Goal: Find specific page/section: Find specific page/section

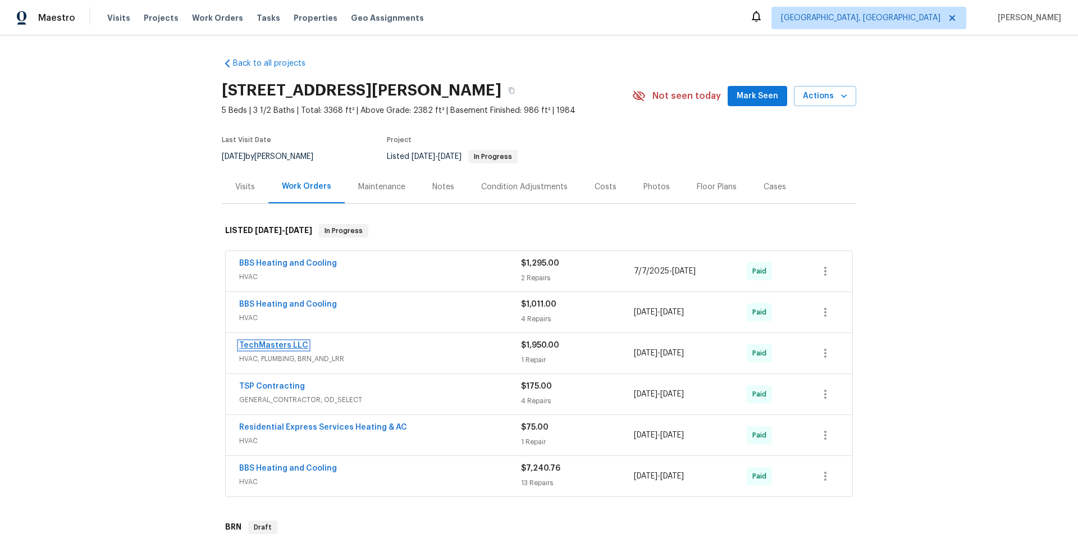
click at [280, 345] on link "TechMasters LLC" at bounding box center [273, 345] width 69 height 8
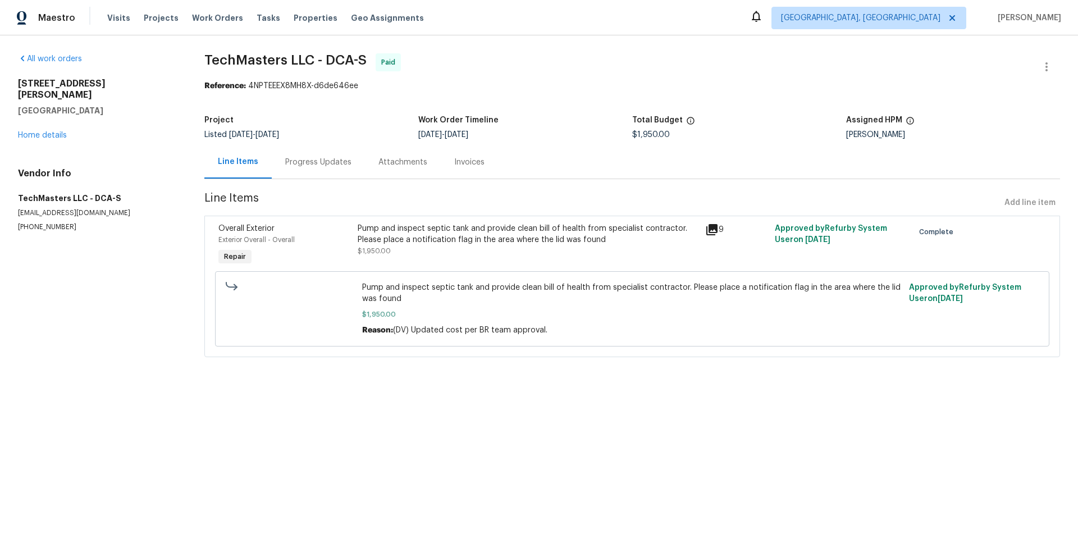
click at [329, 158] on div "Progress Updates" at bounding box center [318, 162] width 66 height 11
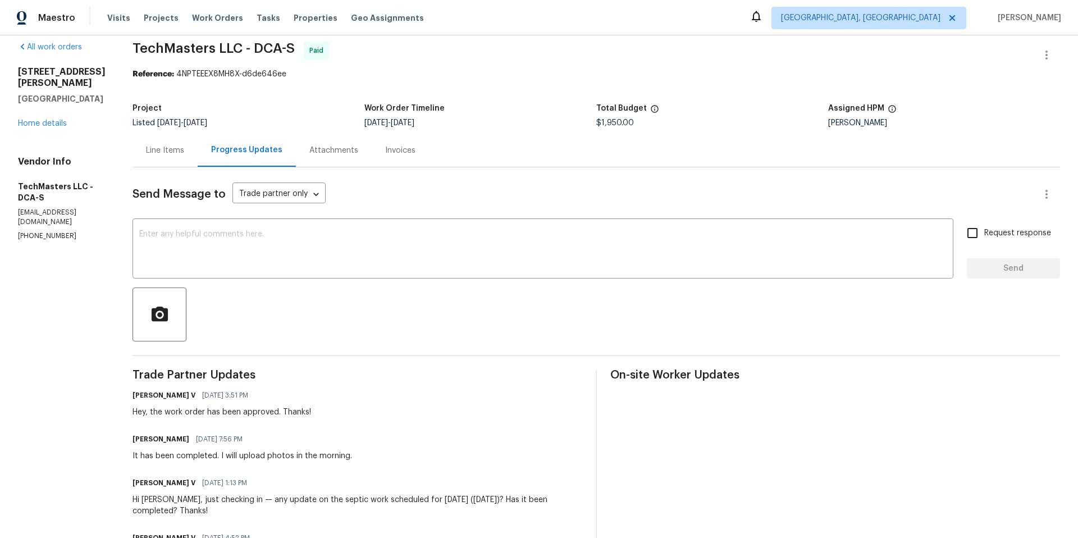
scroll to position [5, 0]
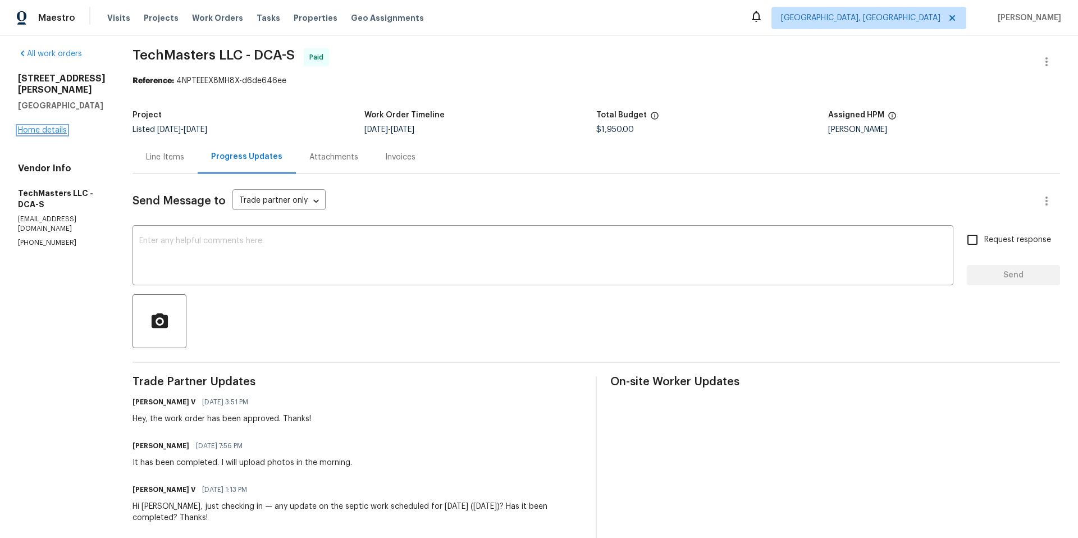
click at [40, 126] on link "Home details" at bounding box center [42, 130] width 49 height 8
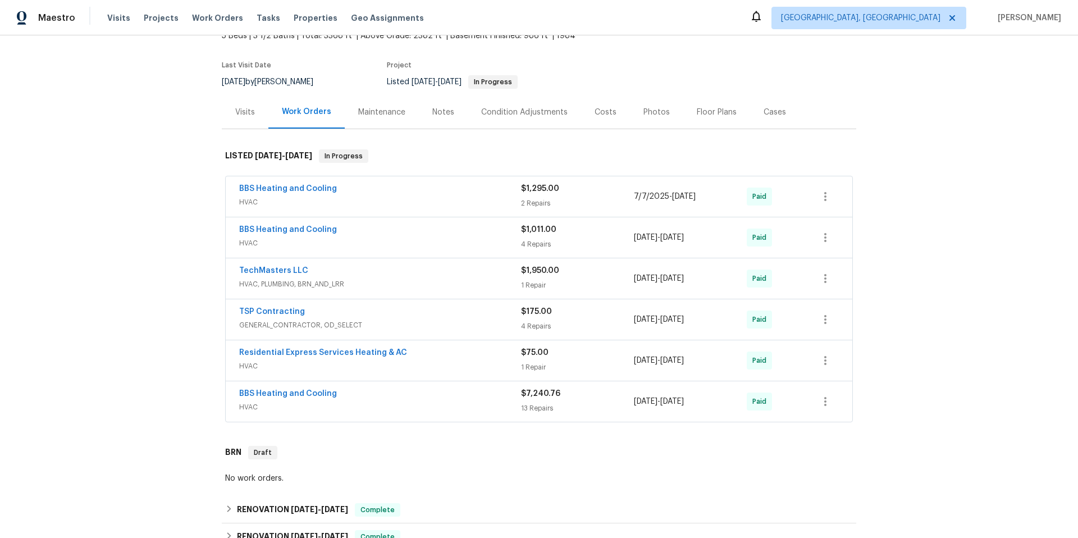
scroll to position [75, 0]
click at [407, 399] on div "BBS Heating and Cooling" at bounding box center [380, 394] width 282 height 13
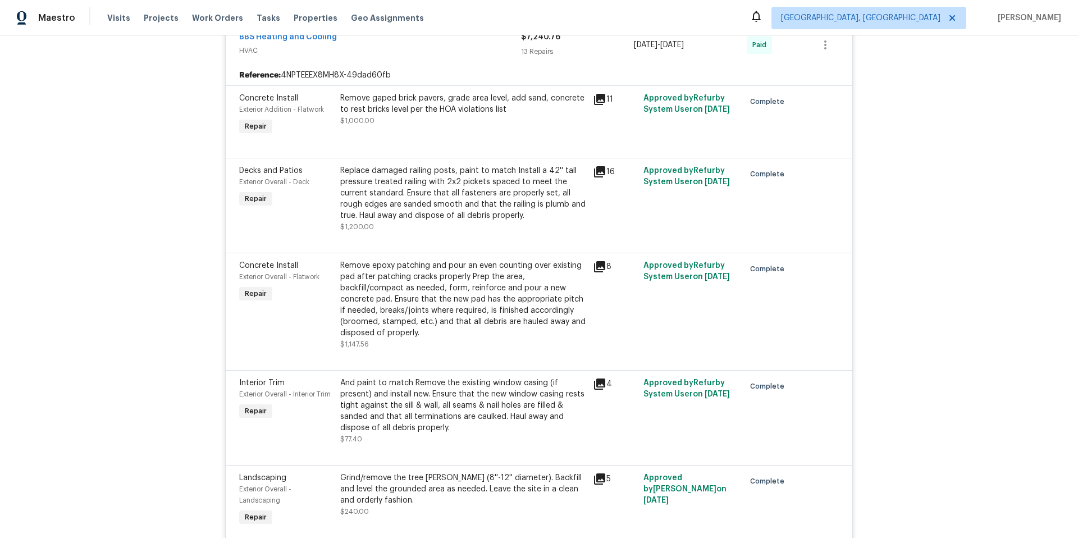
scroll to position [0, 0]
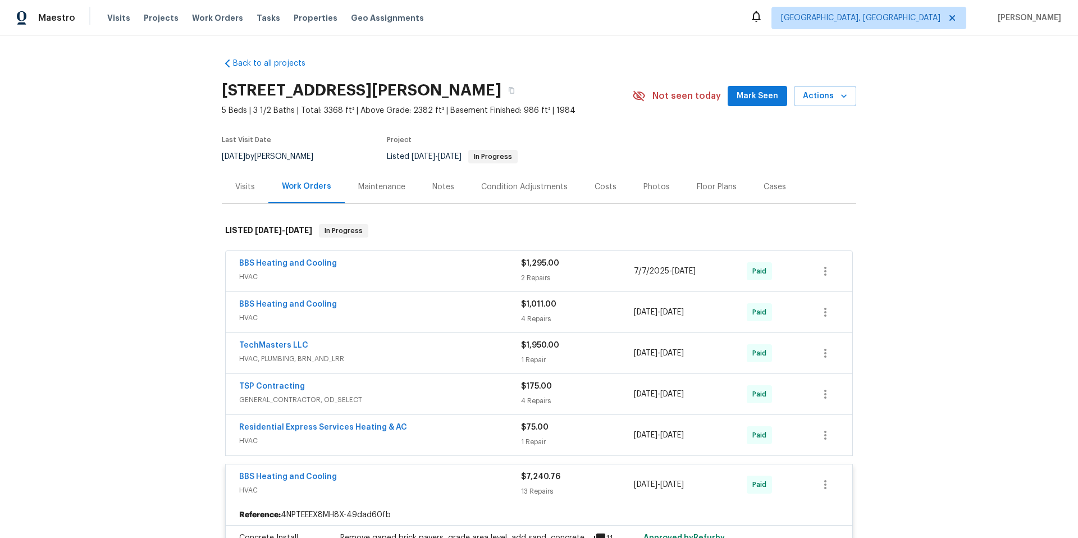
click at [407, 472] on div "BBS Heating and Cooling" at bounding box center [380, 477] width 282 height 13
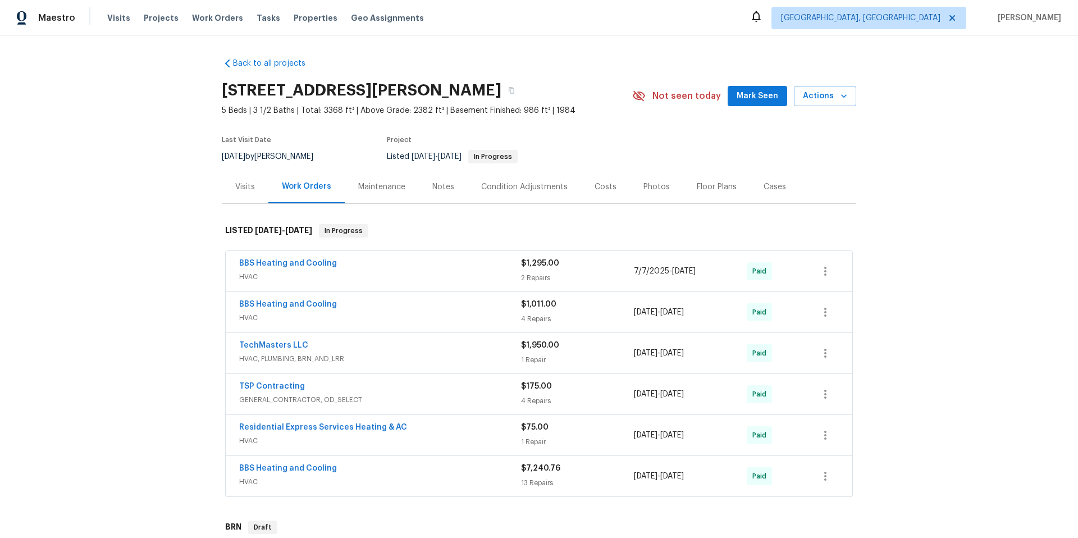
click at [389, 388] on div "TSP Contracting" at bounding box center [380, 387] width 282 height 13
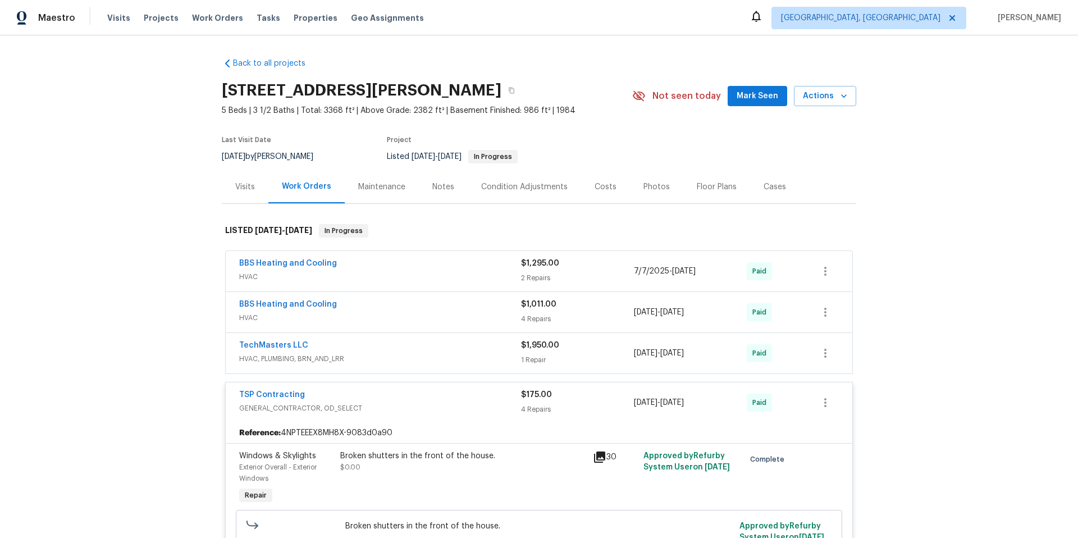
click at [389, 388] on div "TSP Contracting GENERAL_CONTRACTOR, OD_SELECT $175.00 4 Repairs [DATE] - [DATE]…" at bounding box center [539, 402] width 627 height 40
click at [396, 308] on div "BBS Heating and Cooling" at bounding box center [380, 305] width 282 height 13
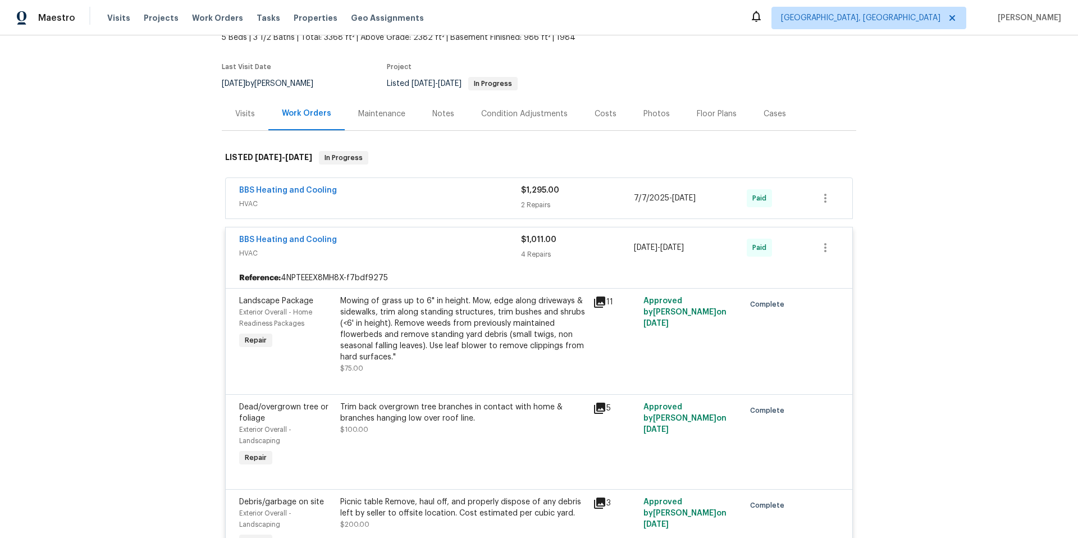
scroll to position [72, 0]
click at [373, 195] on div "BBS Heating and Cooling" at bounding box center [380, 191] width 282 height 13
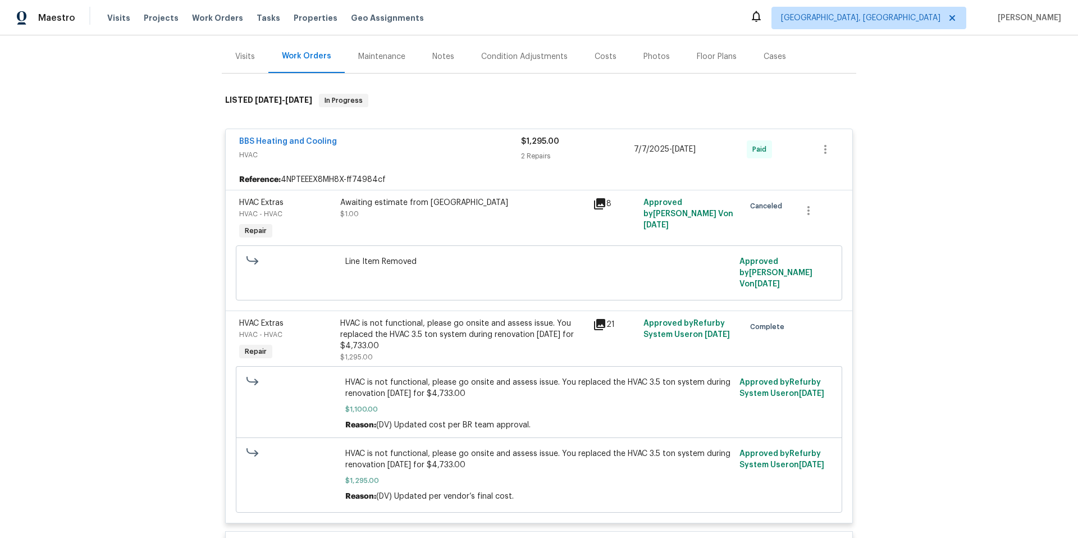
scroll to position [0, 0]
